Goal: Task Accomplishment & Management: Manage account settings

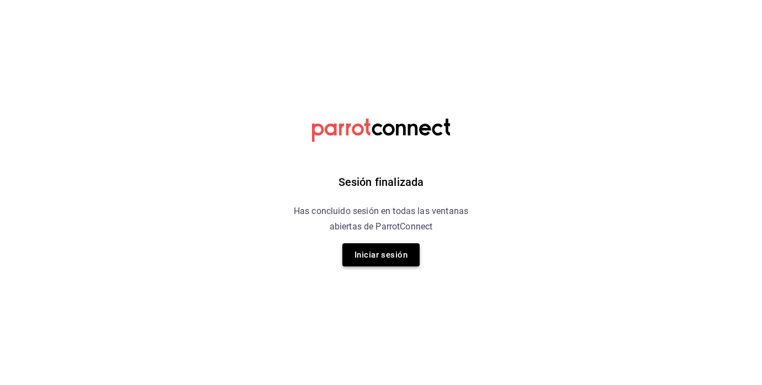
click at [377, 260] on button "Iniciar sesión" at bounding box center [380, 254] width 77 height 23
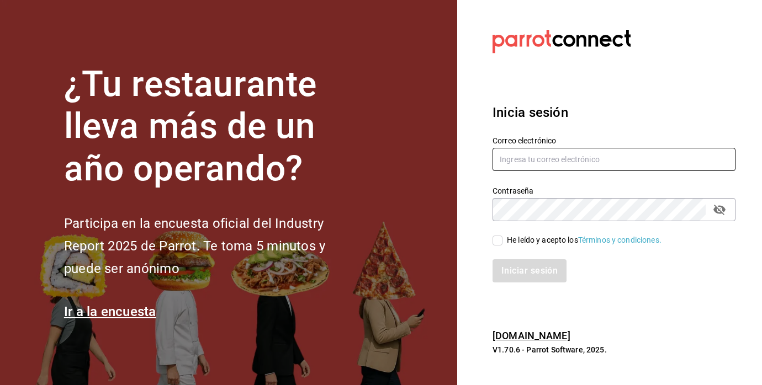
type input "felipecabello.chapa@gmail.com"
click at [494, 247] on div "Iniciar sesión" at bounding box center [607, 264] width 256 height 36
click at [499, 243] on input "He leído y acepto los Términos y condiciones." at bounding box center [497, 241] width 10 height 10
checkbox input "true"
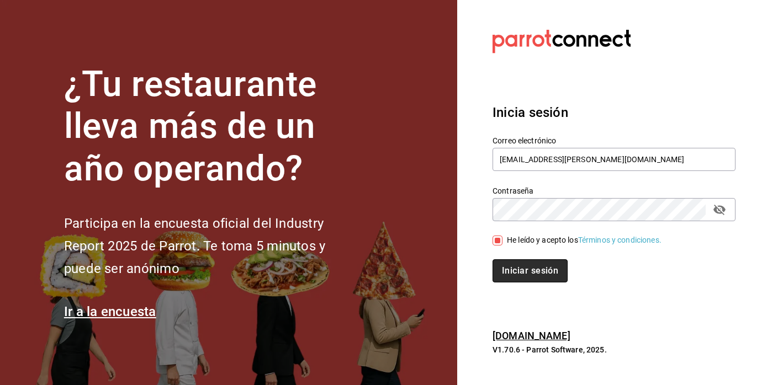
click at [505, 260] on button "Iniciar sesión" at bounding box center [529, 270] width 75 height 23
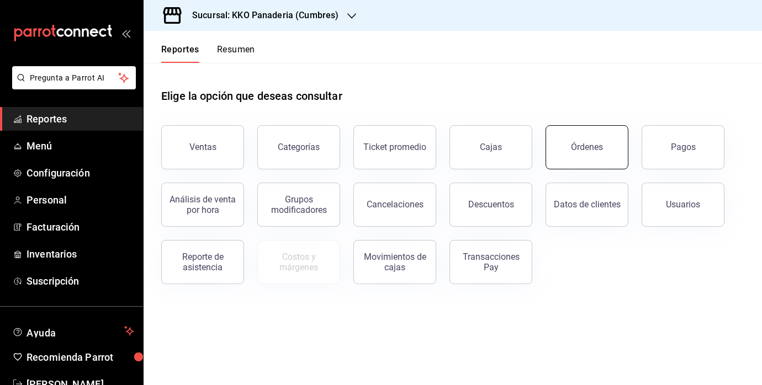
click at [573, 137] on button "Órdenes" at bounding box center [586, 147] width 83 height 44
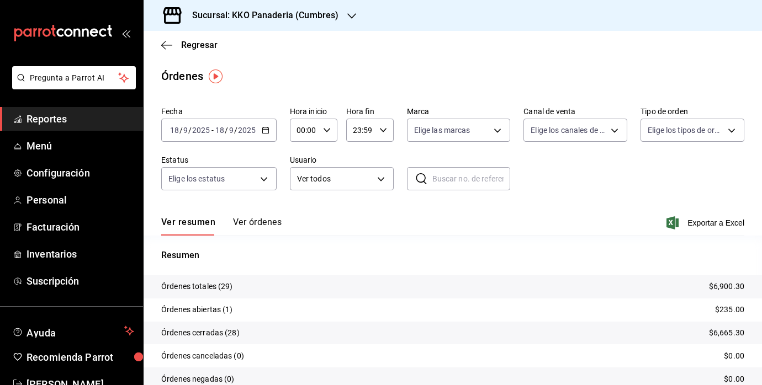
click at [35, 129] on link "Reportes" at bounding box center [71, 119] width 143 height 24
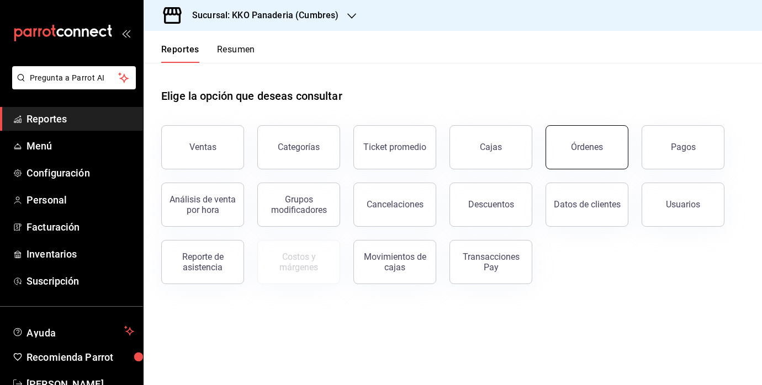
click at [611, 142] on button "Órdenes" at bounding box center [586, 147] width 83 height 44
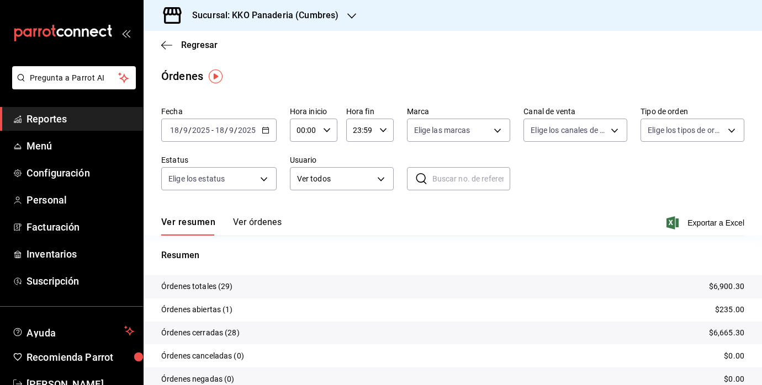
click at [33, 120] on span "Reportes" at bounding box center [80, 118] width 108 height 15
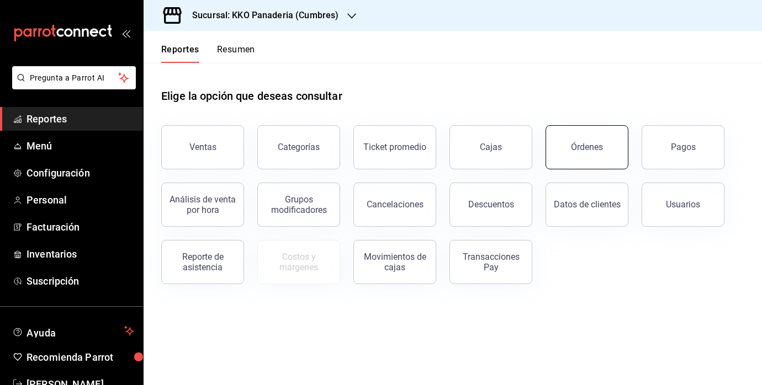
click at [603, 143] on button "Órdenes" at bounding box center [586, 147] width 83 height 44
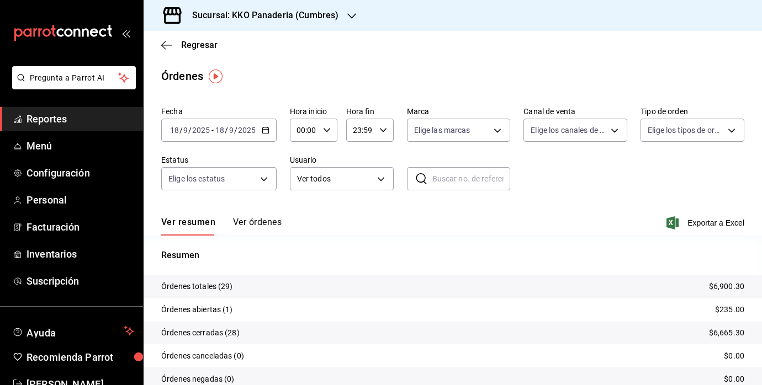
click at [29, 121] on span "Reportes" at bounding box center [80, 118] width 108 height 15
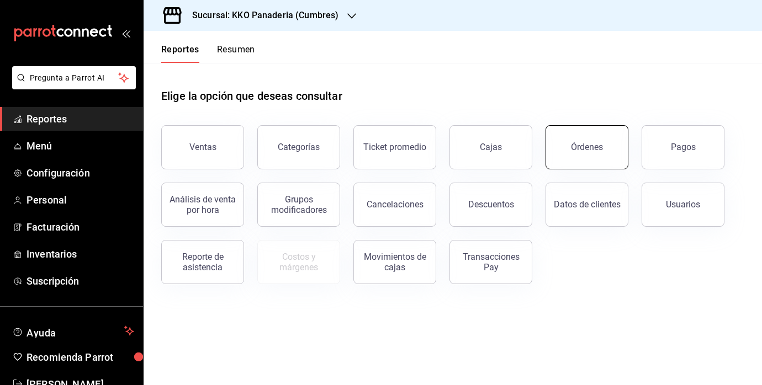
click at [580, 150] on div "Órdenes" at bounding box center [587, 147] width 32 height 10
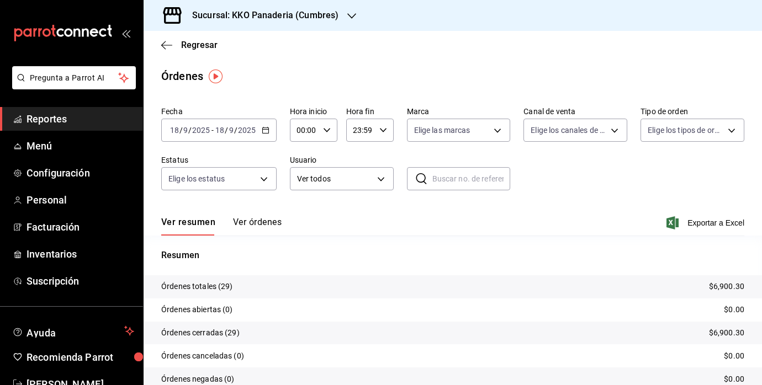
click at [44, 124] on span "Reportes" at bounding box center [80, 118] width 108 height 15
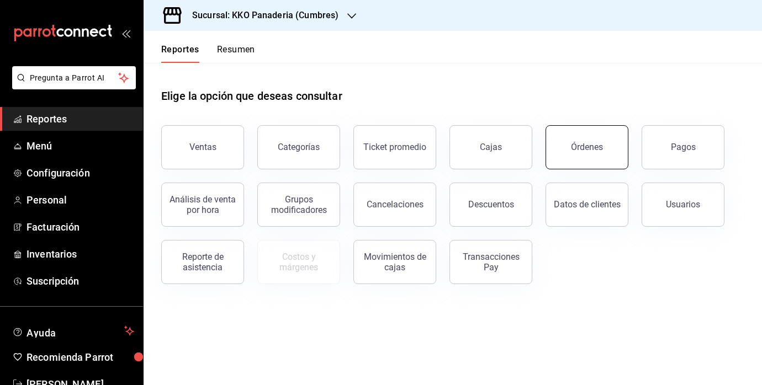
click at [606, 155] on button "Órdenes" at bounding box center [586, 147] width 83 height 44
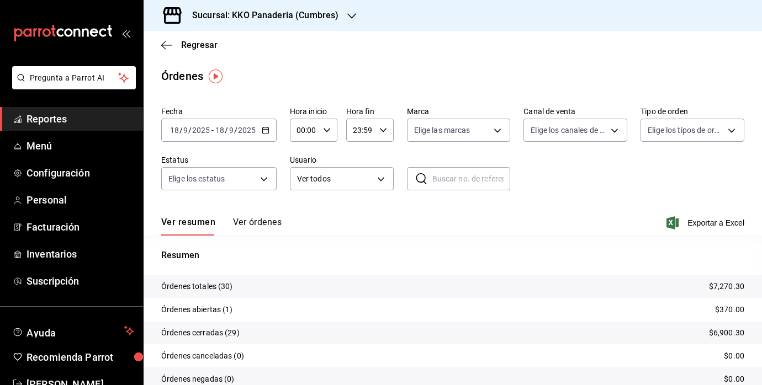
click at [44, 118] on span "Reportes" at bounding box center [80, 118] width 108 height 15
